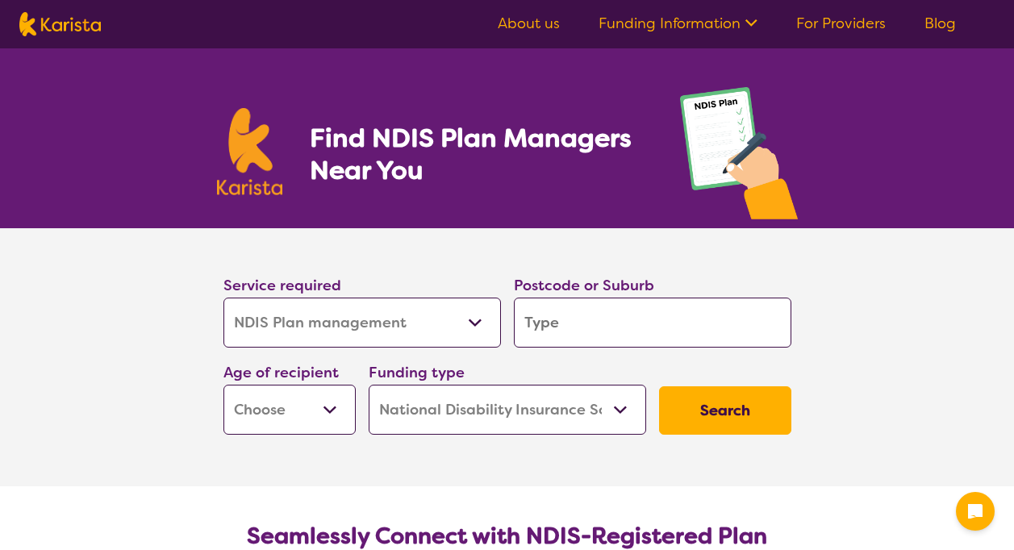
select select "NDIS Plan management"
select select "NDIS"
select select "NDIS Plan management"
select select "NDIS"
select select "NDIS Plan management"
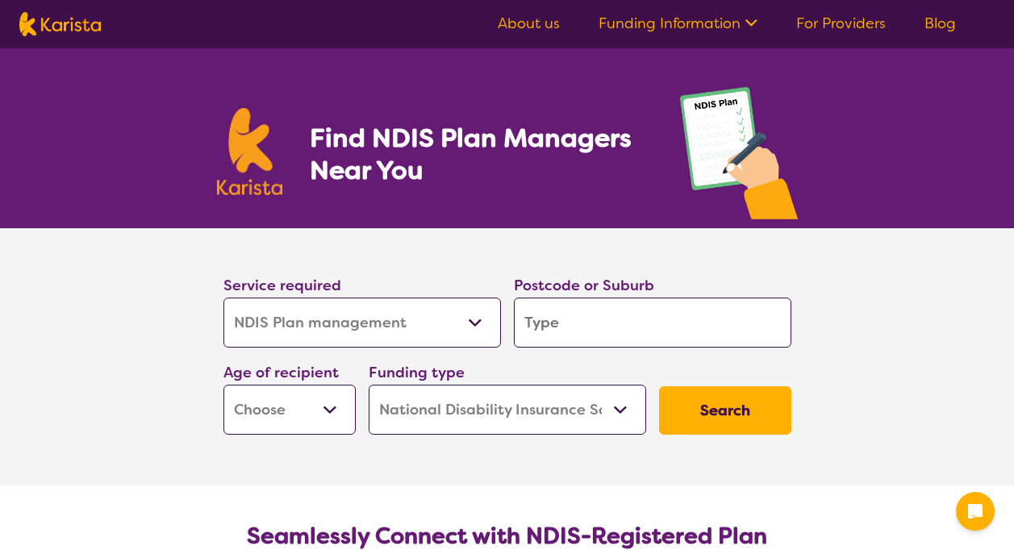
select select "NDIS"
select select "NDIS Plan management"
select select "NDIS"
